Goal: Use online tool/utility: Utilize a website feature to perform a specific function

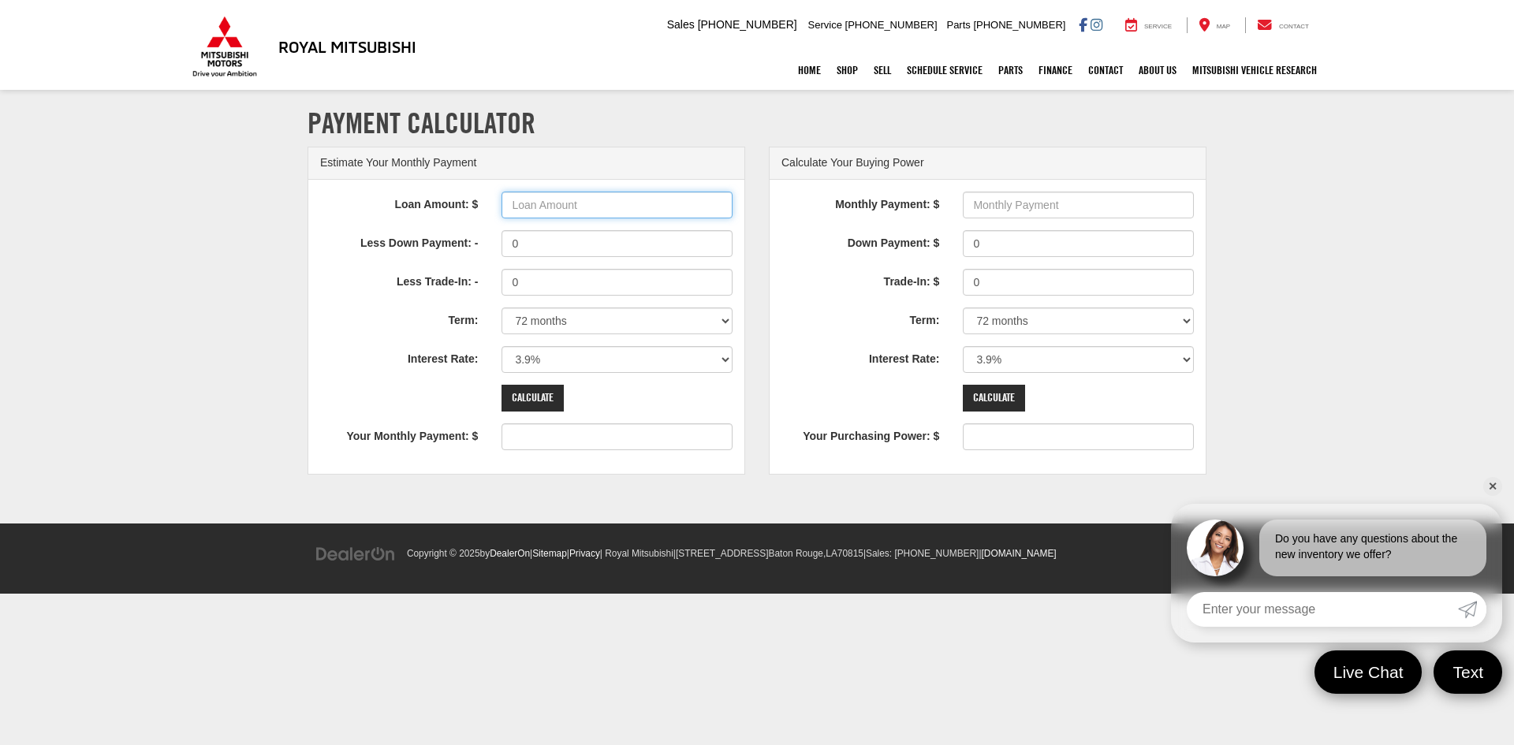
click at [569, 202] on input "Loan Amount: $" at bounding box center [617, 205] width 231 height 27
type input "52000"
type input "811"
click at [722, 320] on select "12 months 24 months 36 months 48 months 60 months 66 months 72 months 84 months" at bounding box center [617, 321] width 231 height 27
select select "60"
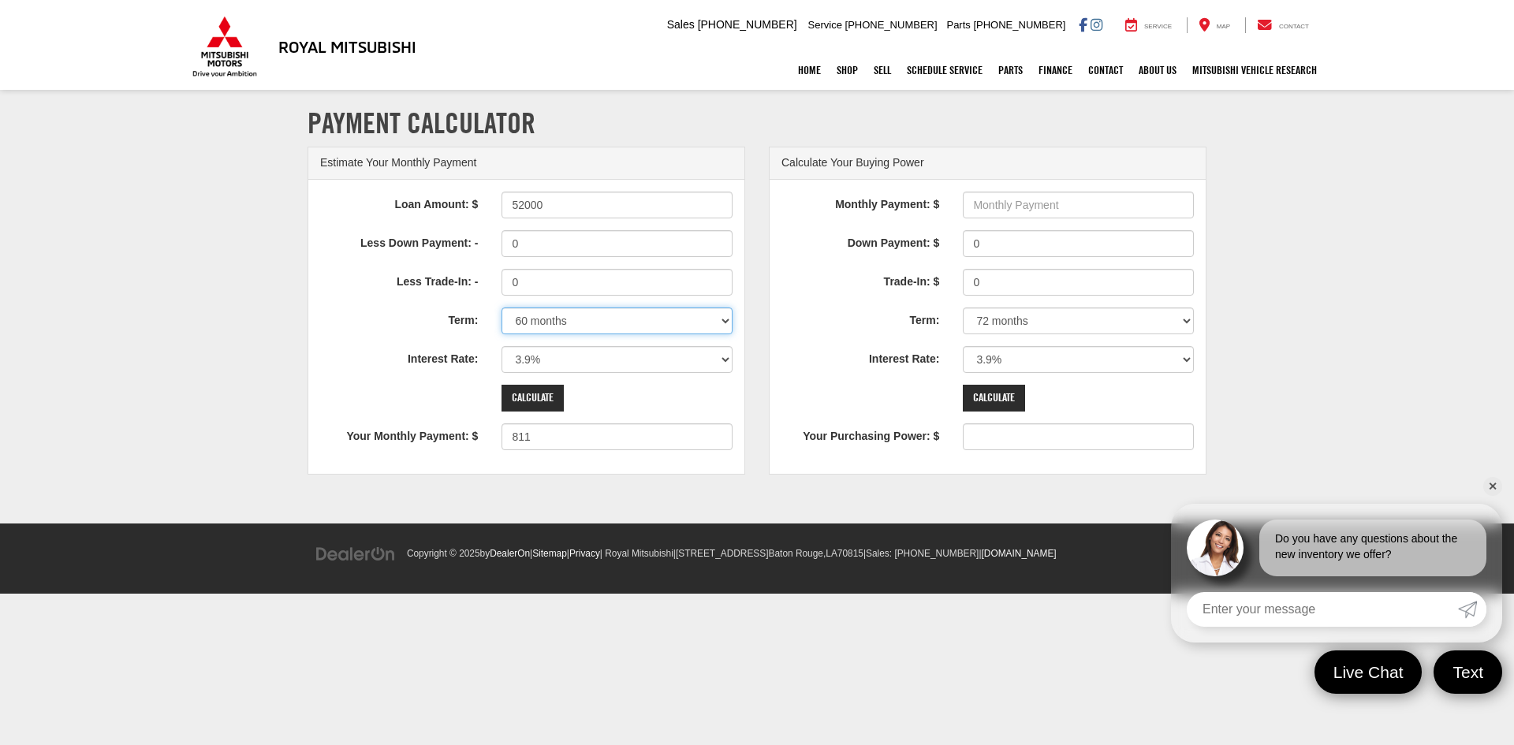
click at [502, 308] on select "12 months 24 months 36 months 48 months 60 months 66 months 72 months 84 months" at bounding box center [617, 321] width 231 height 27
type input "955"
click at [722, 363] on select "0% 0.9% 1.9% 2.9% 3.9% 4.9% 5.9% 6.9% 7.9% 8.9% 9.9% 10.9% 11.9% 12.9% 13.9% 14…" at bounding box center [617, 359] width 231 height 27
select select "0"
click at [502, 346] on select "0% 0.9% 1.9% 2.9% 3.9% 4.9% 5.9% 6.9% 7.9% 8.9% 9.9% 10.9% 11.9% 12.9% 13.9% 14…" at bounding box center [617, 359] width 231 height 27
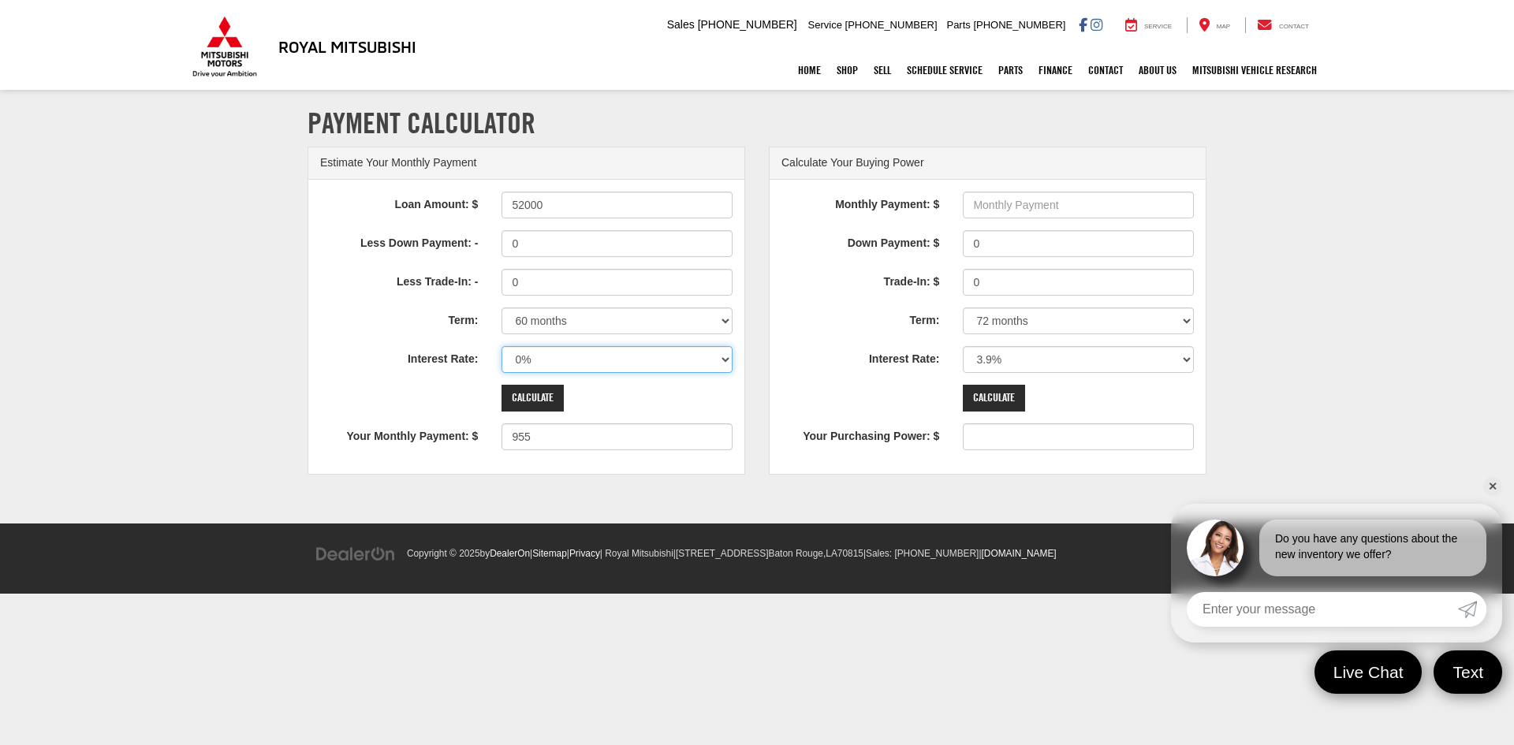
type input "867"
click at [728, 321] on select "12 months 24 months 36 months 48 months 60 months 66 months 72 months 84 months" at bounding box center [617, 321] width 231 height 27
select select "66"
click at [502, 308] on select "12 months 24 months 36 months 48 months 60 months 66 months 72 months 84 months" at bounding box center [617, 321] width 231 height 27
type input "788"
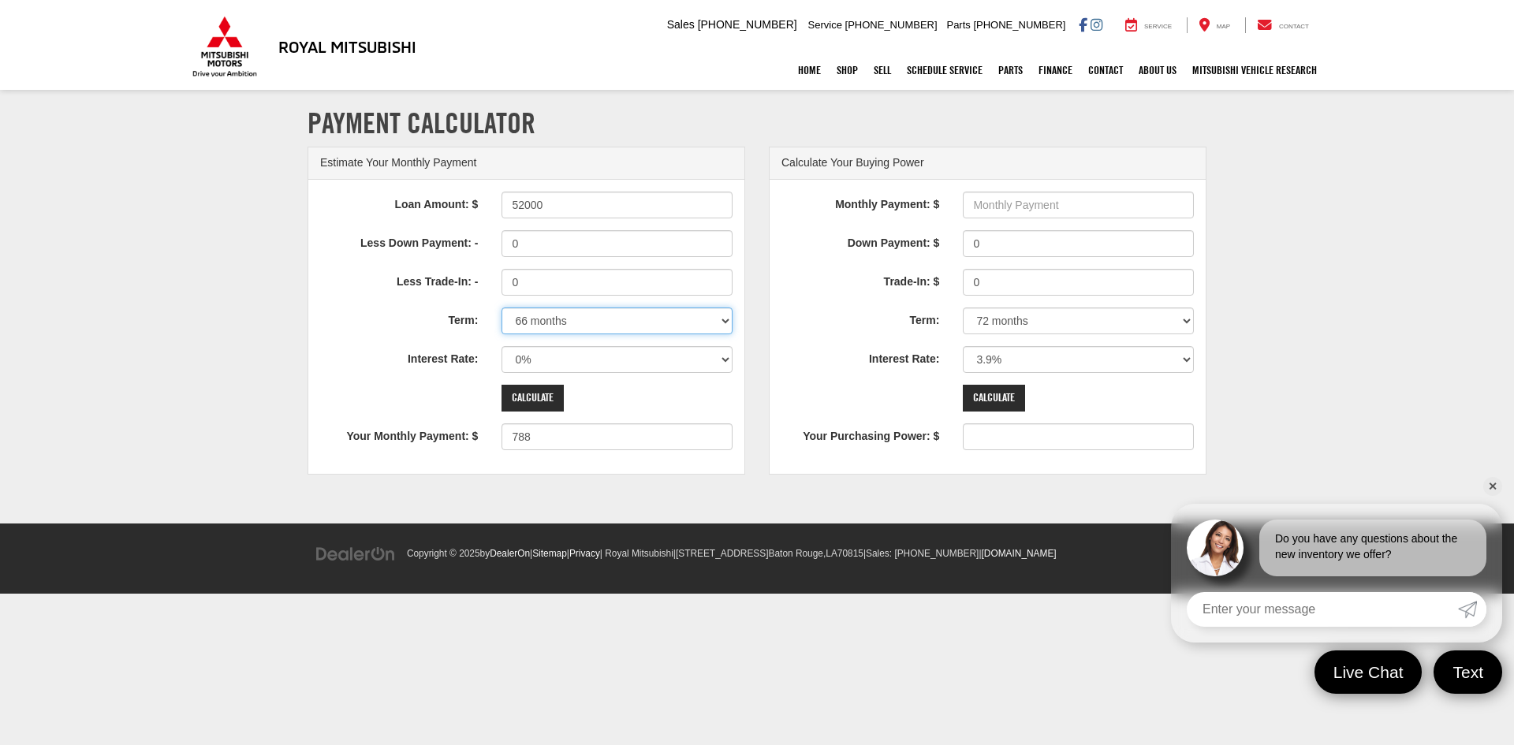
click at [722, 320] on select "12 months 24 months 36 months 48 months 60 months 66 months 72 months 84 months" at bounding box center [617, 321] width 231 height 27
select select "72"
click at [502, 308] on select "12 months 24 months 36 months 48 months 60 months 66 months 72 months 84 months" at bounding box center [617, 321] width 231 height 27
type input "722"
click at [730, 315] on select "12 months 24 months 36 months 48 months 60 months 66 months 72 months 84 months" at bounding box center [617, 321] width 231 height 27
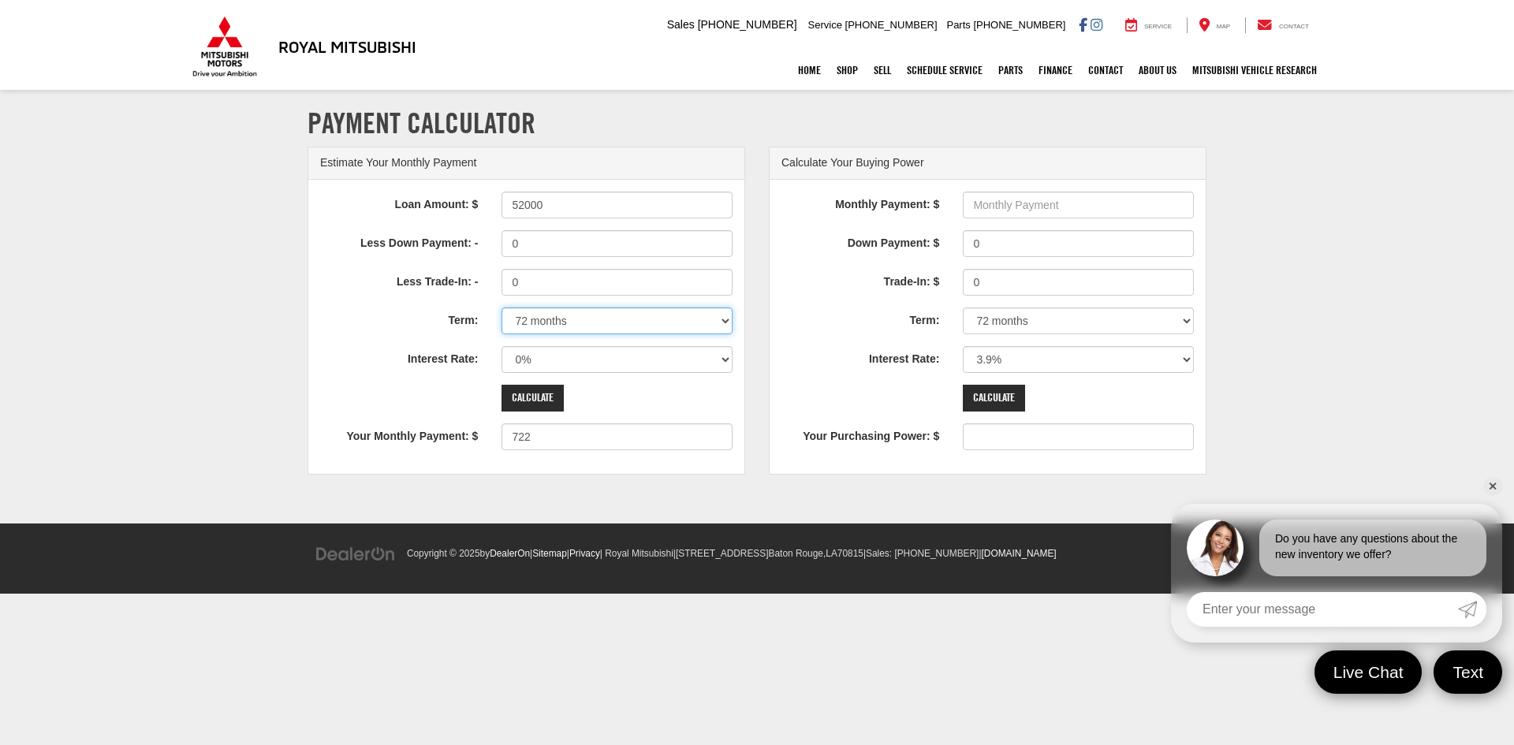
select select "66"
click at [502, 308] on select "12 months 24 months 36 months 48 months 60 months 66 months 72 months 84 months" at bounding box center [617, 321] width 231 height 27
type input "788"
